Goal: Task Accomplishment & Management: Use online tool/utility

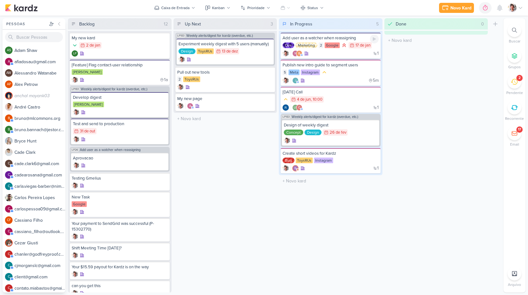
click at [357, 47] on div "17 de jan" at bounding box center [363, 45] width 15 height 4
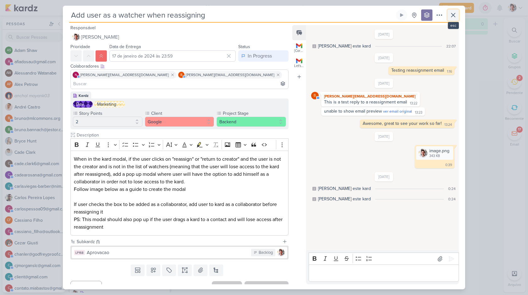
click at [453, 16] on icon at bounding box center [454, 15] width 8 height 8
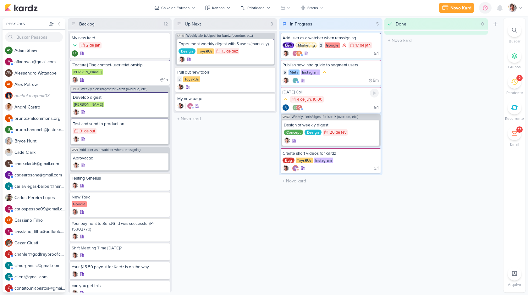
click at [286, 102] on div at bounding box center [286, 99] width 6 height 6
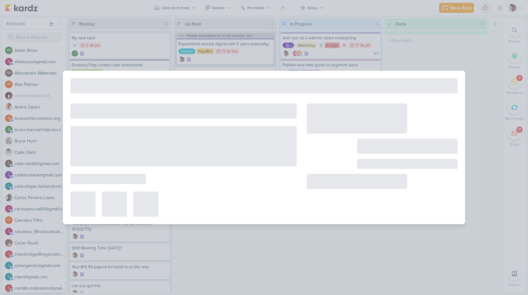
click at [487, 90] on div at bounding box center [264, 147] width 528 height 295
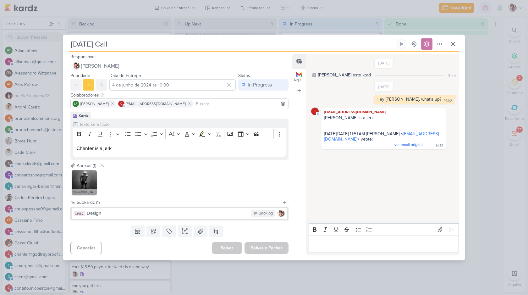
click at [468, 100] on div "[DATE] Call Criado por [PERSON_NAME]" at bounding box center [264, 147] width 528 height 295
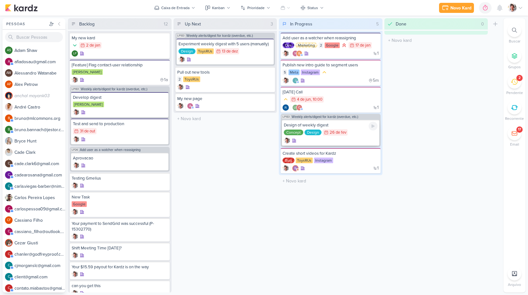
click at [314, 135] on div "Design" at bounding box center [313, 133] width 17 height 6
click at [444, 47] on div "Done 0 Mover Para Esquerda Mover Para Direita Deletar O título do kard deve ter…" at bounding box center [437, 155] width 104 height 274
